Goal: Transaction & Acquisition: Purchase product/service

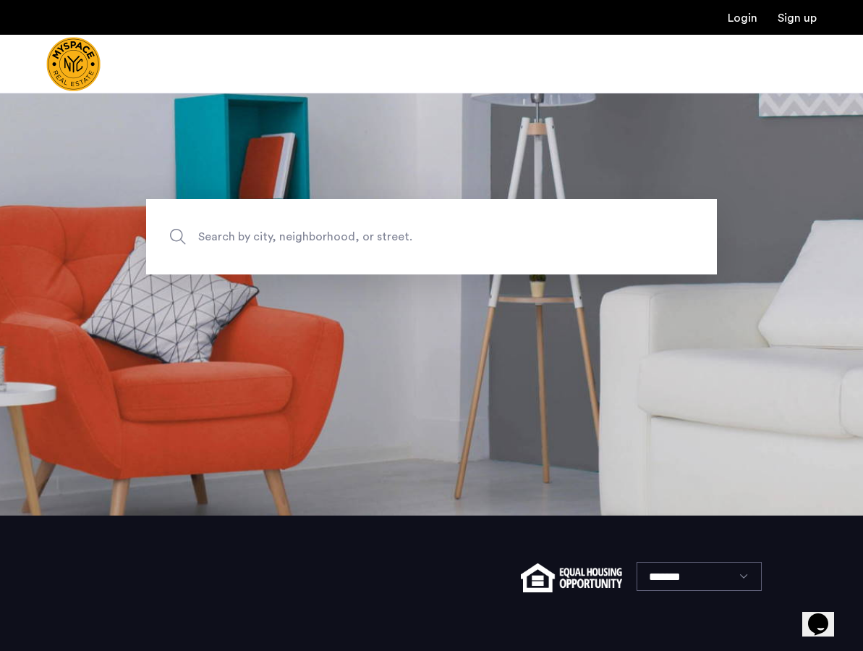
scroll to position [211, 0]
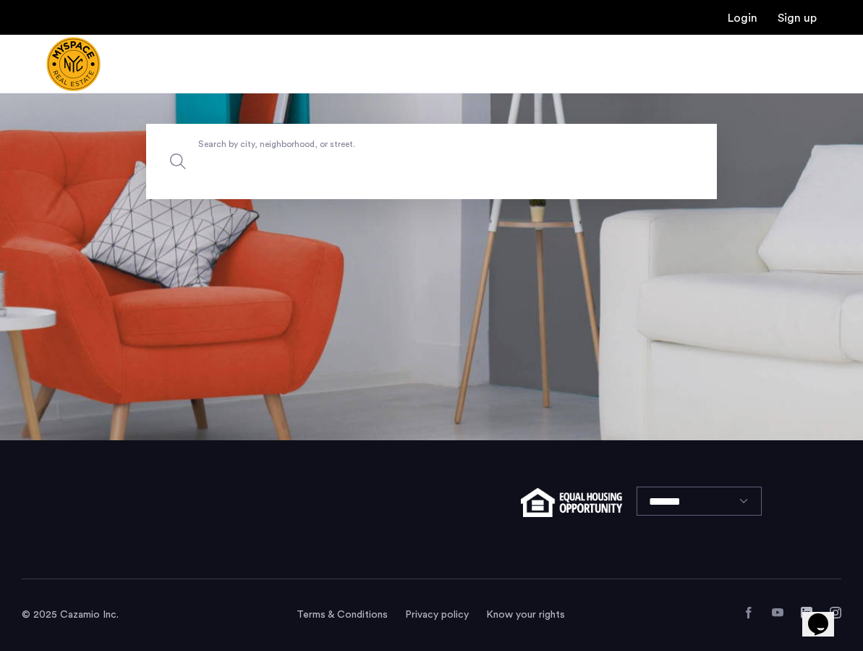
click at [275, 180] on input "Search by city, neighborhood, or street." at bounding box center [431, 161] width 571 height 75
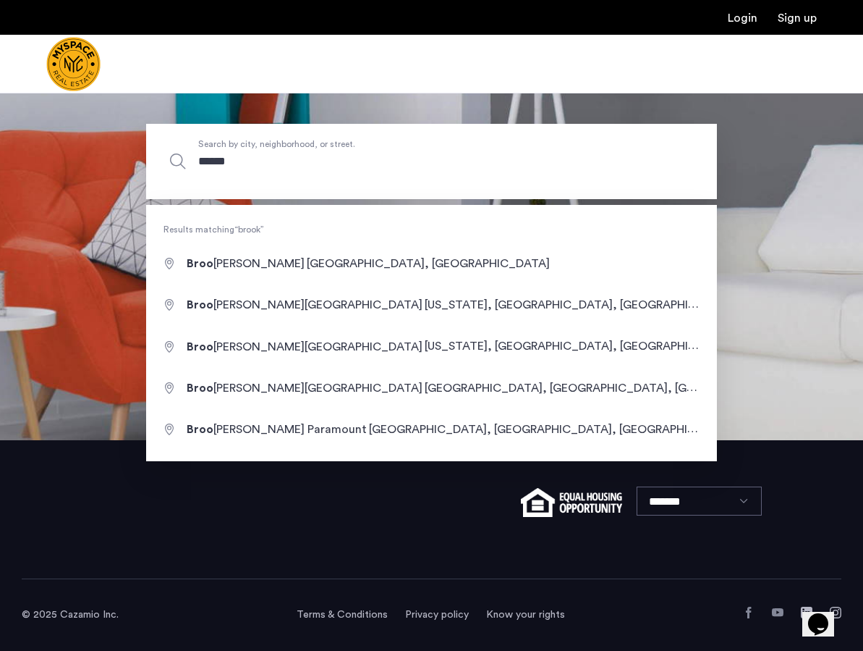
type input "*******"
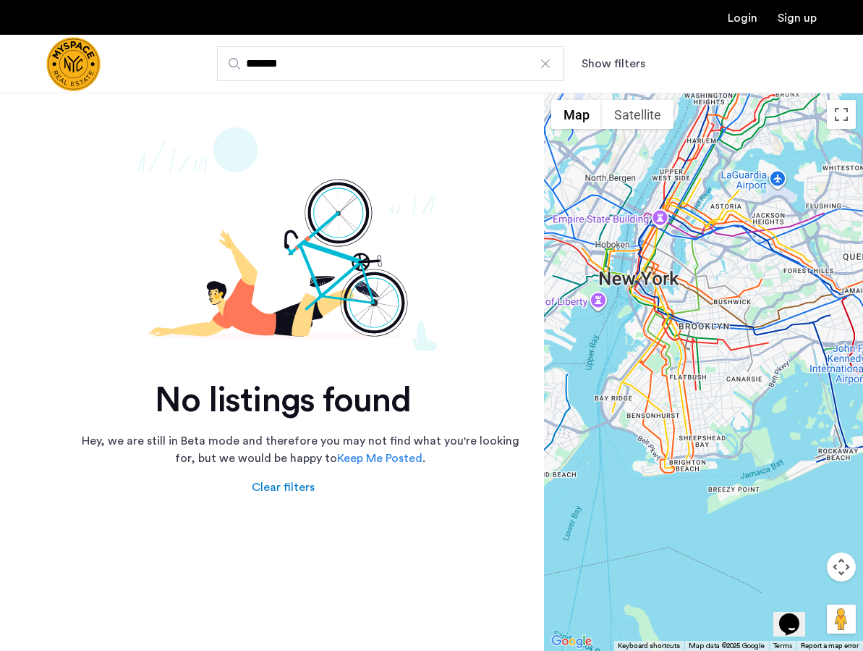
click at [302, 67] on input "*******" at bounding box center [390, 63] width 347 height 35
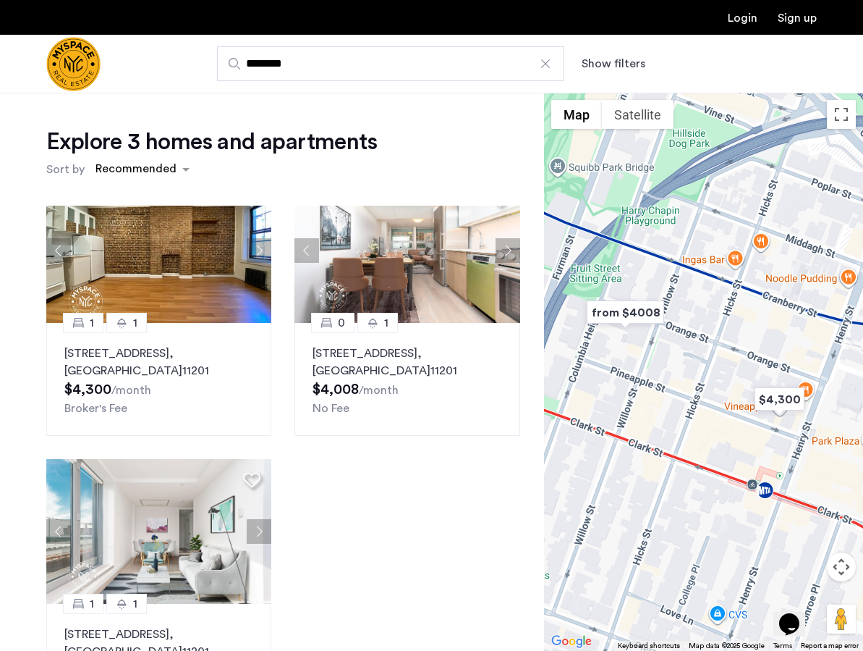
scroll to position [40, 0]
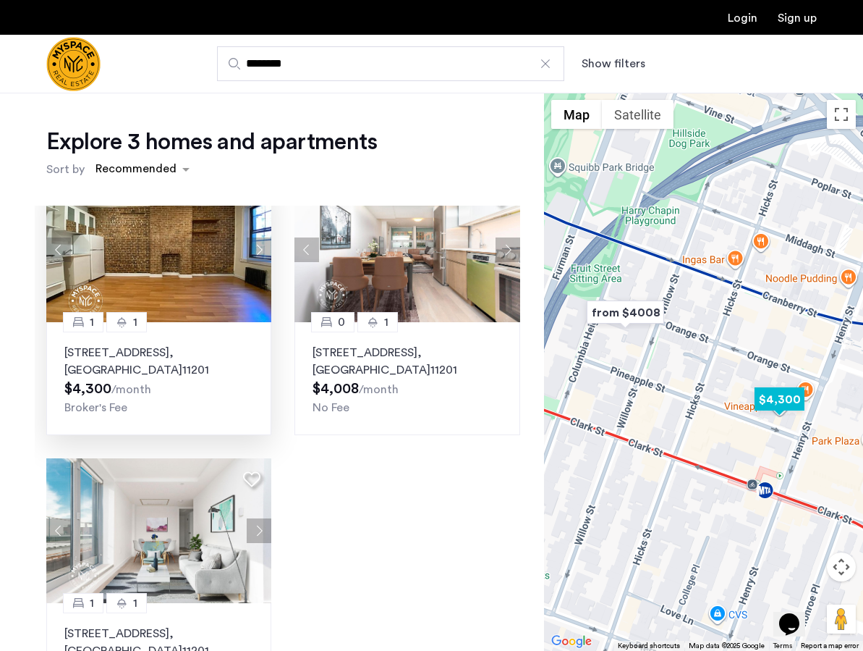
type input "********"
click at [262, 256] on button "Next apartment" at bounding box center [259, 249] width 25 height 25
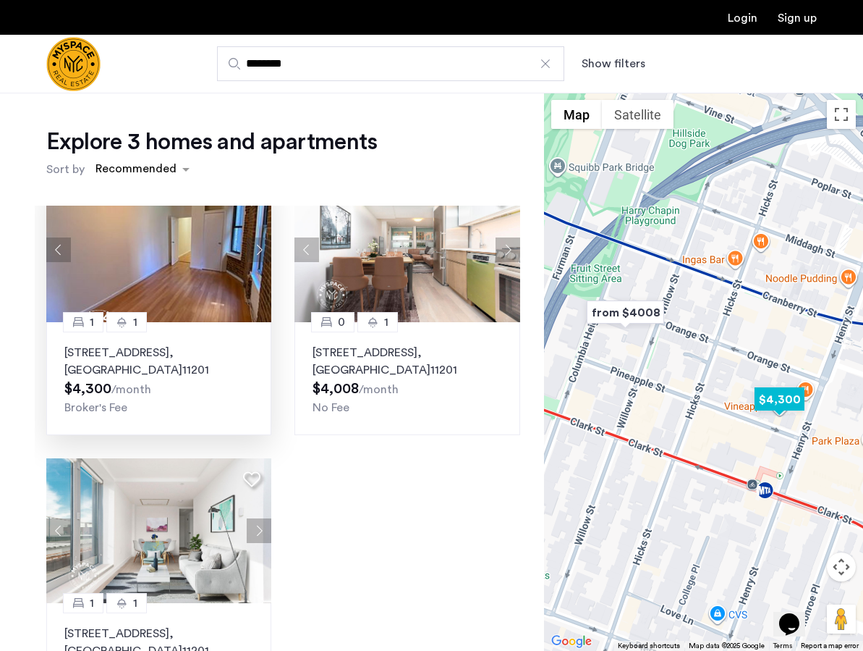
click at [262, 256] on button "Next apartment" at bounding box center [259, 249] width 25 height 25
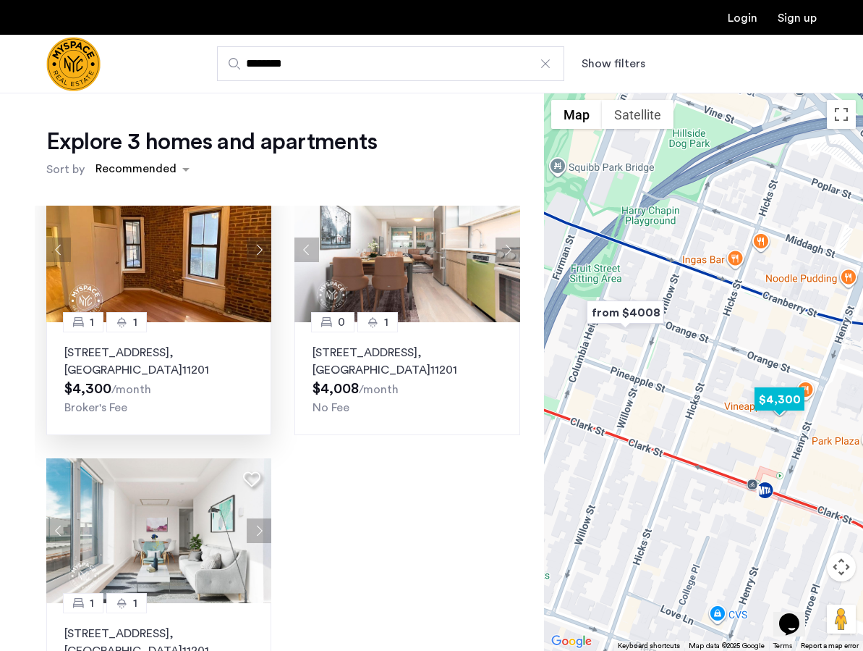
click at [262, 256] on button "Next apartment" at bounding box center [259, 249] width 25 height 25
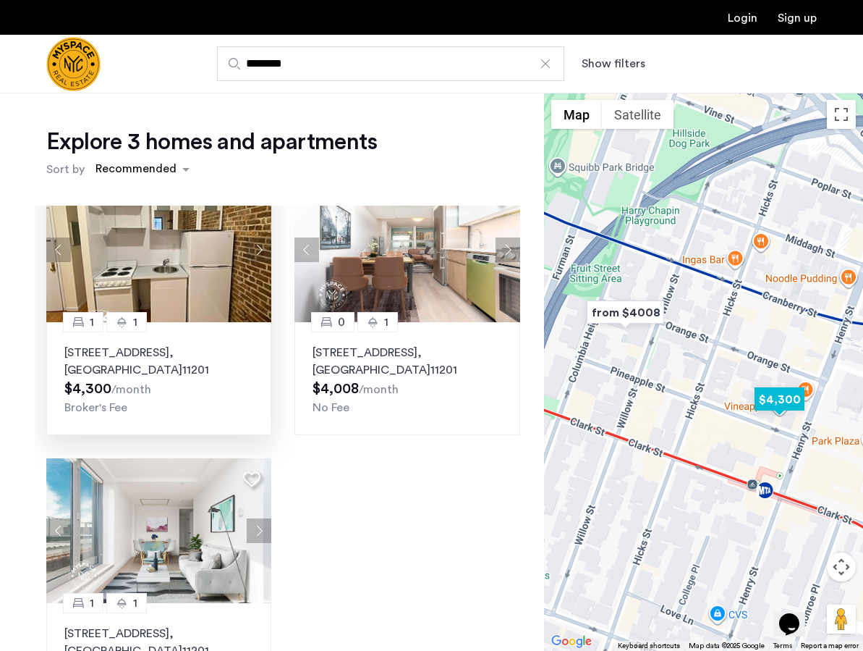
click at [262, 256] on button "Next apartment" at bounding box center [259, 249] width 25 height 25
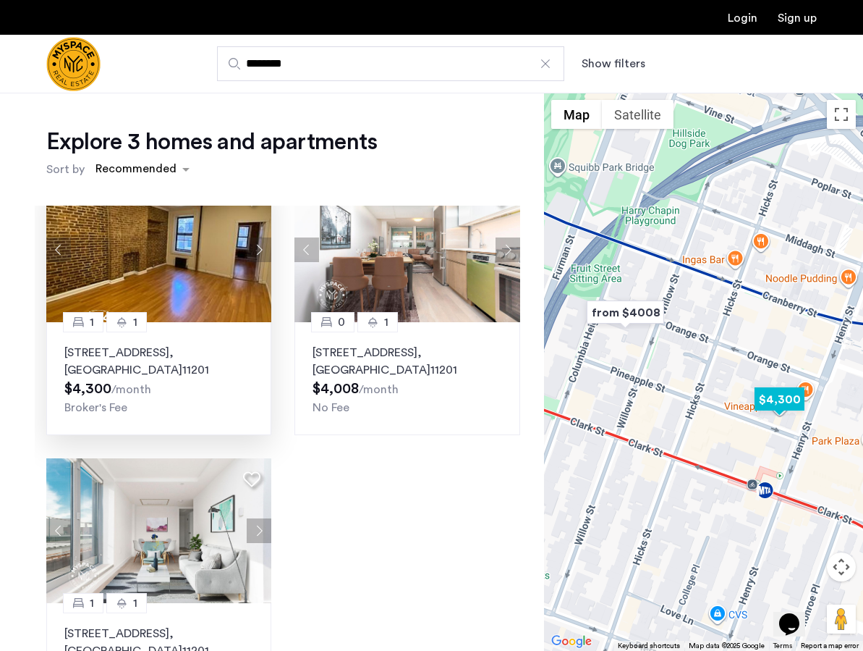
click at [59, 254] on button "Previous apartment" at bounding box center [58, 249] width 25 height 25
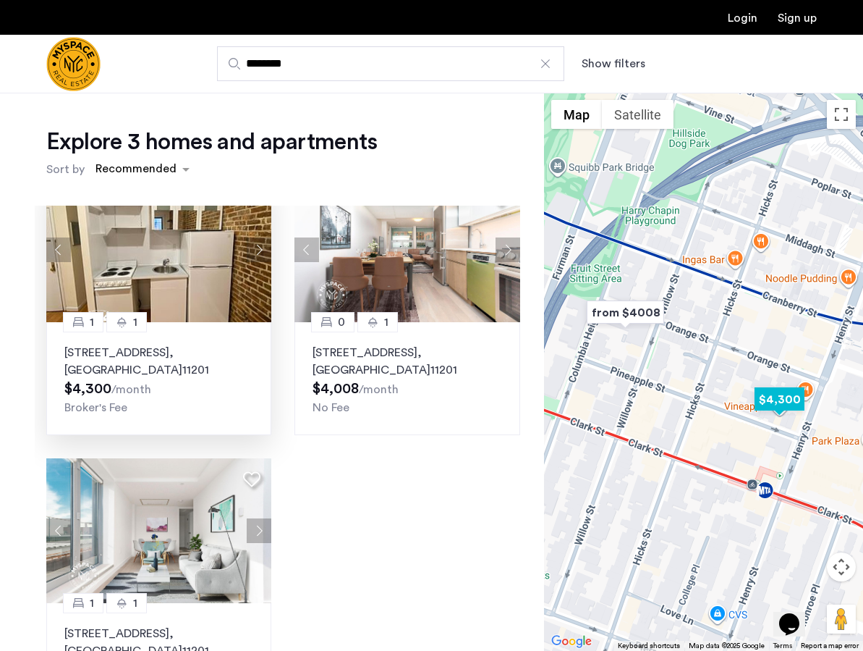
click at [59, 254] on button "Previous apartment" at bounding box center [58, 249] width 25 height 25
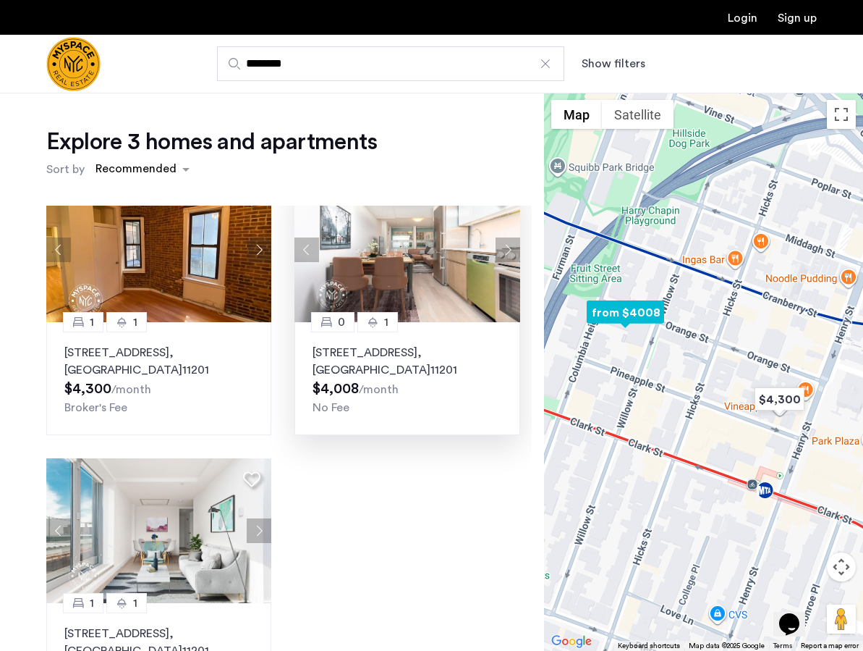
click at [508, 249] on button "Next apartment" at bounding box center [508, 249] width 25 height 25
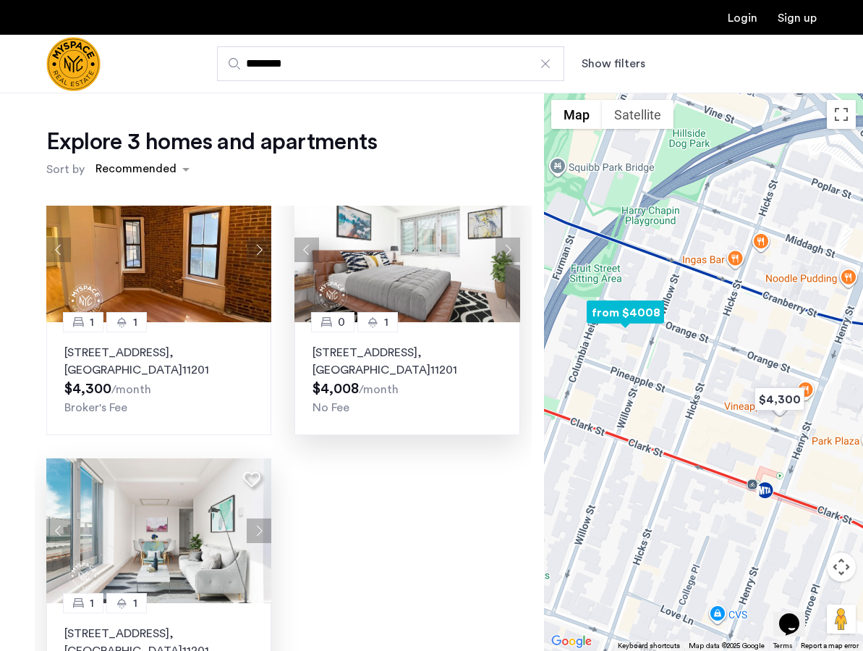
click at [185, 563] on img at bounding box center [159, 530] width 226 height 145
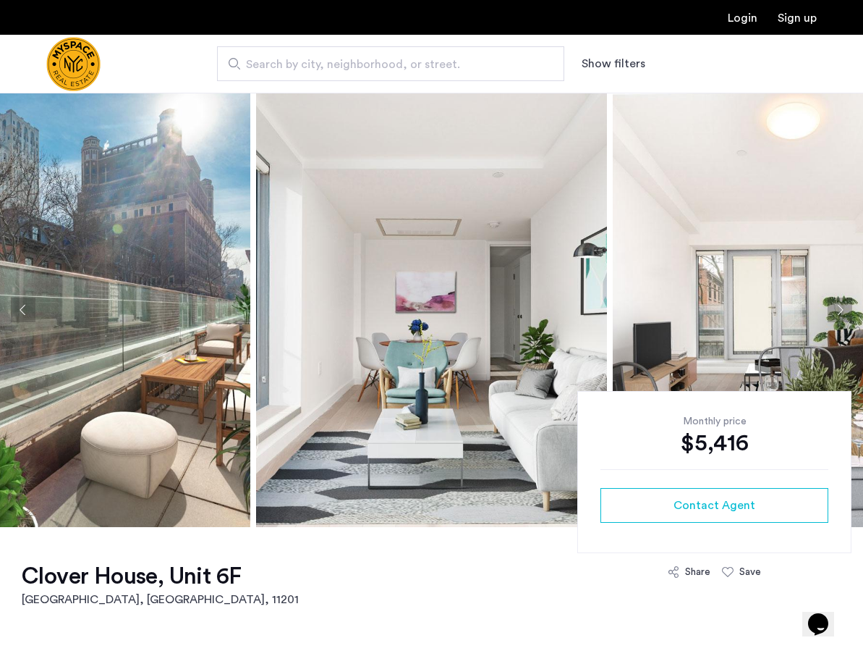
click at [21, 303] on button "Previous apartment" at bounding box center [23, 309] width 25 height 25
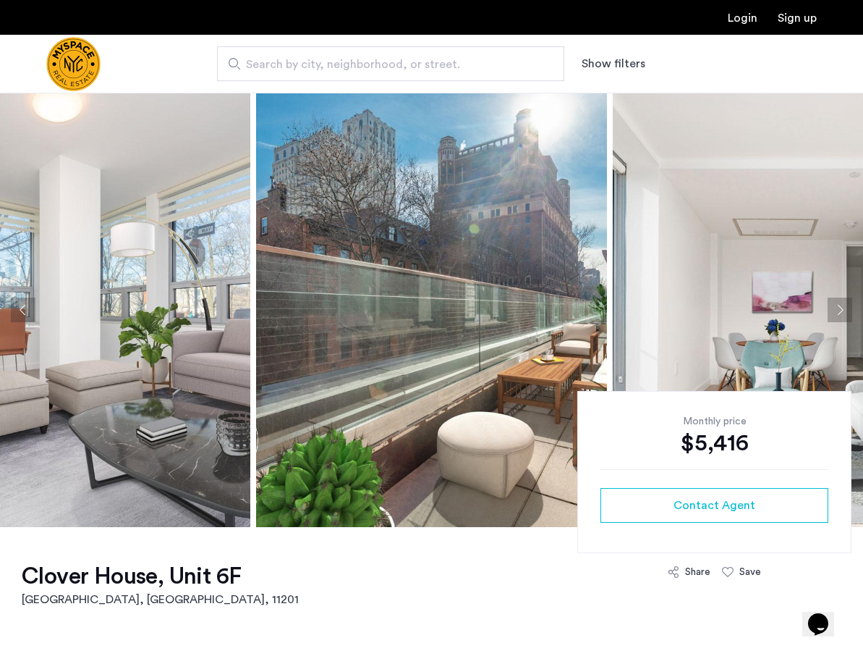
click at [21, 303] on button "Previous apartment" at bounding box center [23, 309] width 25 height 25
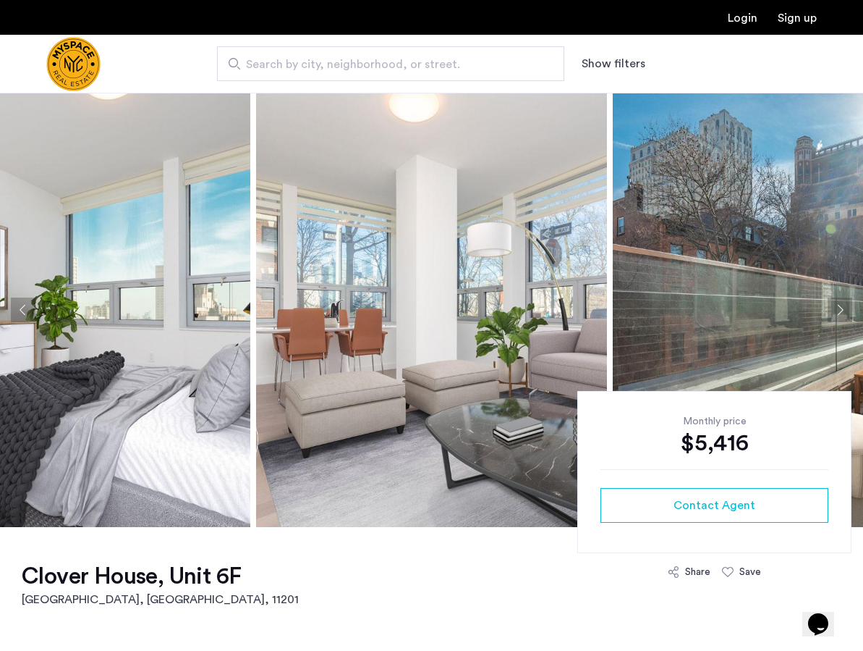
click at [21, 303] on button "Previous apartment" at bounding box center [23, 309] width 25 height 25
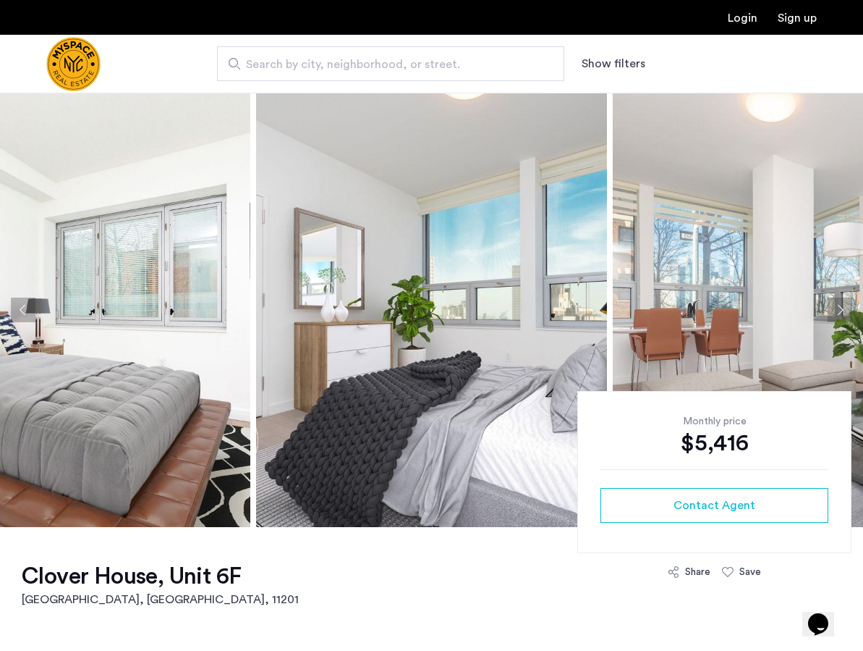
click at [21, 308] on button "Previous apartment" at bounding box center [23, 309] width 25 height 25
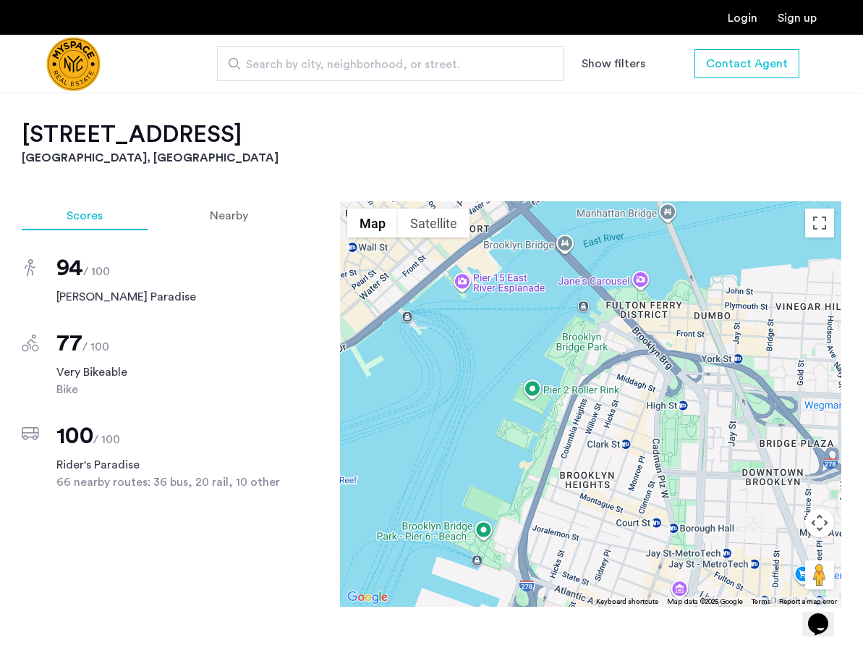
scroll to position [915, 0]
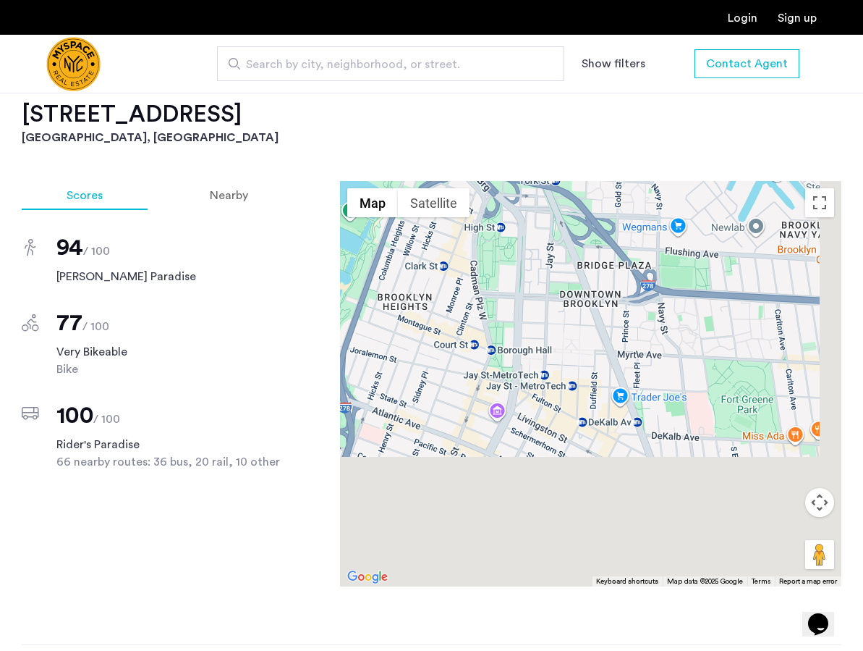
drag, startPoint x: 746, startPoint y: 494, endPoint x: 529, endPoint y: 317, distance: 280.3
click at [534, 322] on div at bounding box center [590, 383] width 501 height 405
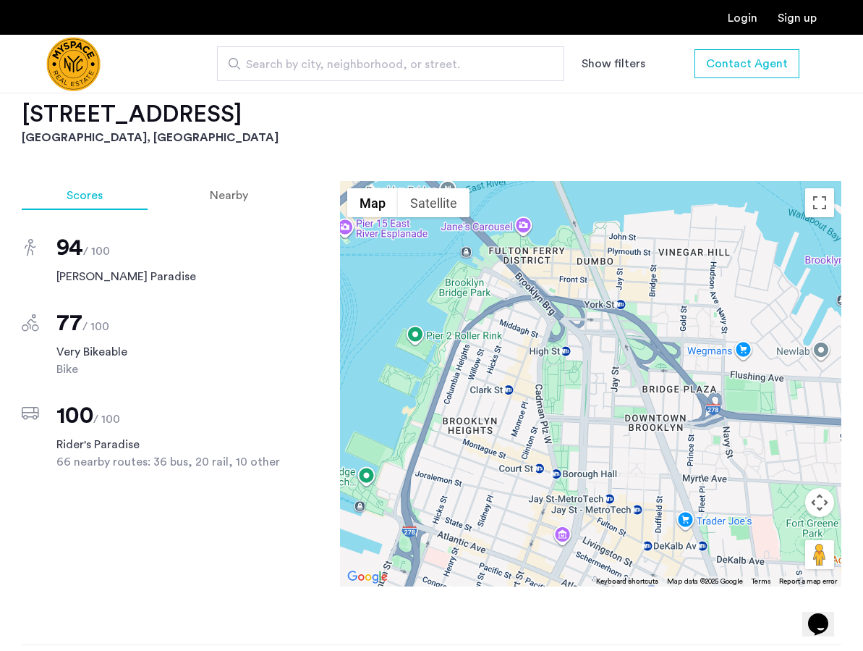
drag, startPoint x: 433, startPoint y: 337, endPoint x: 552, endPoint y: 479, distance: 185.4
click at [554, 486] on div at bounding box center [590, 383] width 501 height 405
